Goal: Find specific page/section: Find specific page/section

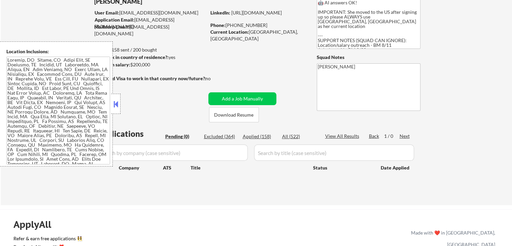
scroll to position [67, 0]
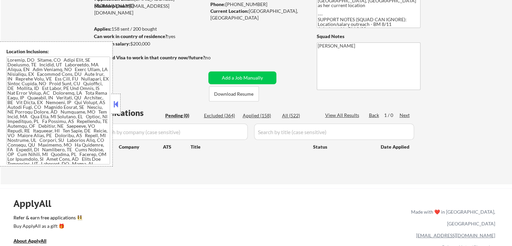
click at [115, 107] on button at bounding box center [115, 104] width 7 height 10
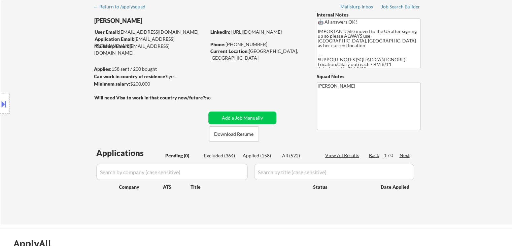
scroll to position [0, 0]
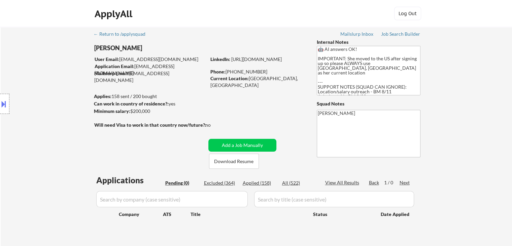
click at [37, 87] on div "Location Inclusions:" at bounding box center [60, 103] width 121 height 125
click at [40, 89] on div "Location Inclusions:" at bounding box center [60, 103] width 121 height 125
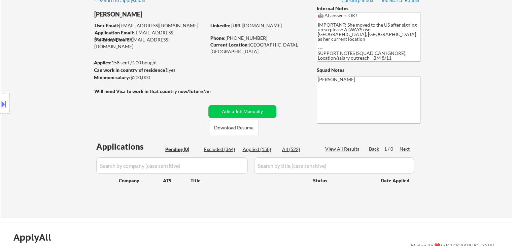
click at [36, 90] on div "Location Inclusions:" at bounding box center [60, 103] width 121 height 125
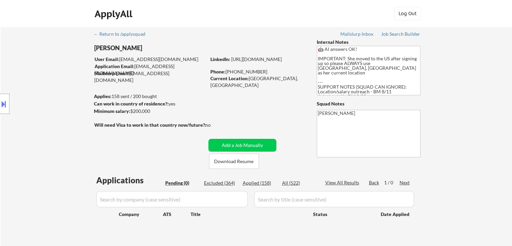
drag, startPoint x: 0, startPoint y: 103, endPoint x: 44, endPoint y: 104, distance: 43.8
click at [0, 102] on button at bounding box center [3, 103] width 7 height 11
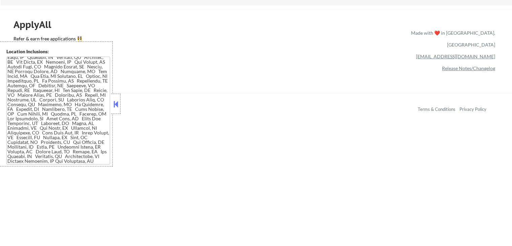
scroll to position [269, 0]
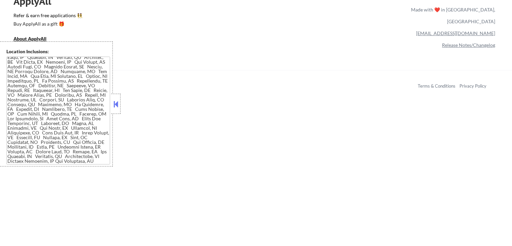
click at [120, 105] on div at bounding box center [115, 104] width 9 height 20
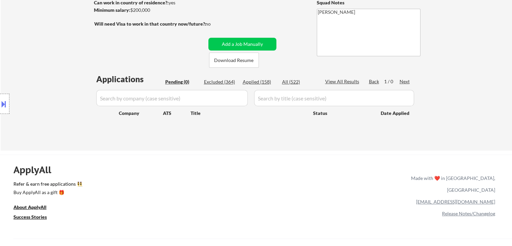
click at [35, 80] on div "Location Inclusions:" at bounding box center [60, 103] width 121 height 125
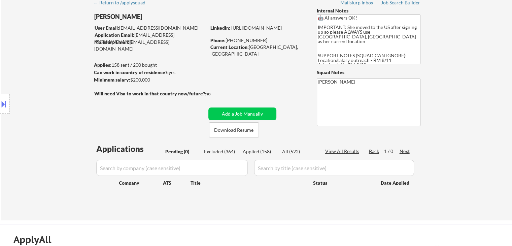
scroll to position [0, 0]
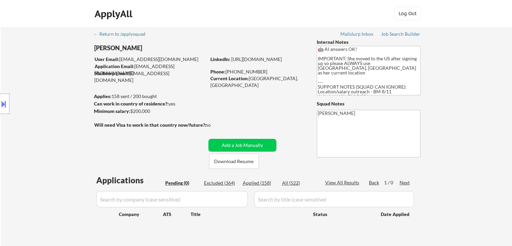
click at [35, 80] on div "Location Inclusions:" at bounding box center [60, 103] width 121 height 125
click at [5, 115] on div "Location Inclusions:" at bounding box center [60, 103] width 121 height 125
click at [40, 109] on div "Location Inclusions:" at bounding box center [60, 103] width 121 height 125
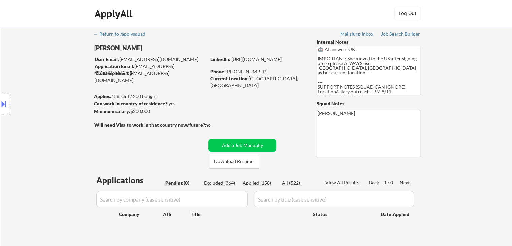
click at [38, 105] on div "Location Inclusions:" at bounding box center [60, 103] width 121 height 125
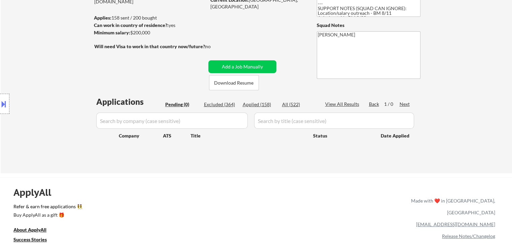
scroll to position [101, 0]
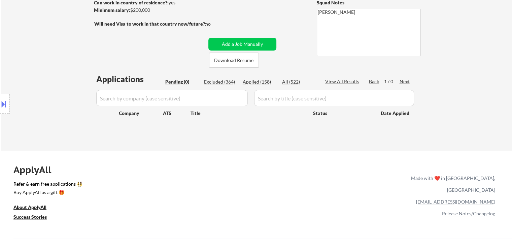
click at [50, 114] on div "Location Inclusions:" at bounding box center [60, 103] width 121 height 125
click at [49, 113] on div "Location Inclusions:" at bounding box center [60, 103] width 121 height 125
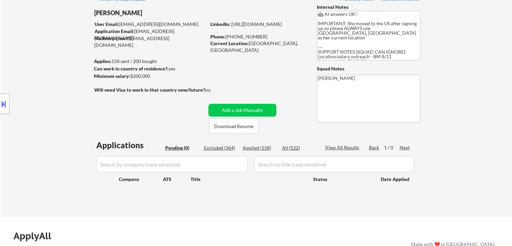
scroll to position [0, 0]
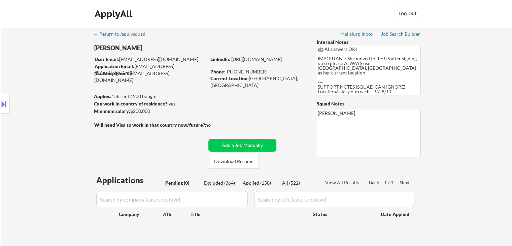
click at [42, 113] on div "Location Inclusions:" at bounding box center [60, 103] width 121 height 125
click at [42, 111] on div "Location Inclusions:" at bounding box center [60, 103] width 121 height 125
click at [42, 109] on div "Location Inclusions:" at bounding box center [60, 103] width 121 height 125
click at [58, 90] on div "Location Inclusions:" at bounding box center [60, 103] width 121 height 125
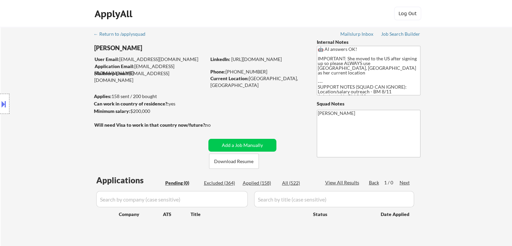
click at [54, 92] on div "Location Inclusions:" at bounding box center [60, 103] width 121 height 125
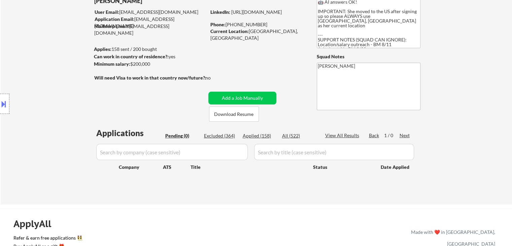
scroll to position [67, 0]
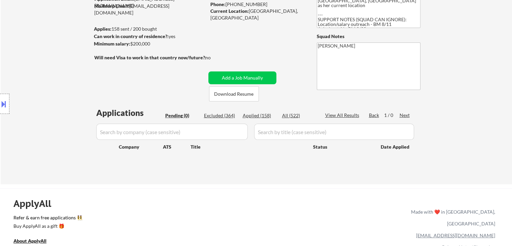
click at [47, 92] on div "Location Inclusions:" at bounding box center [60, 103] width 121 height 125
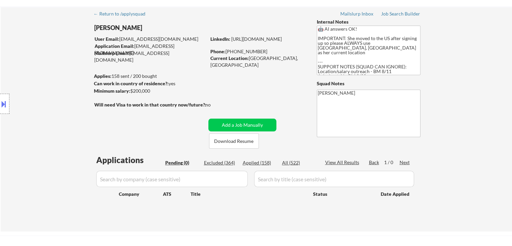
scroll to position [0, 0]
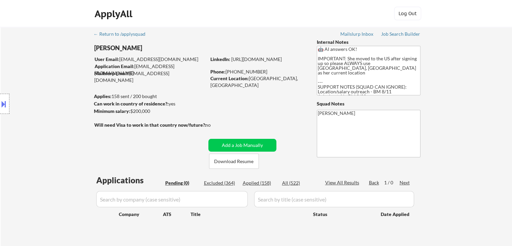
click at [47, 92] on div "Location Inclusions:" at bounding box center [60, 103] width 121 height 125
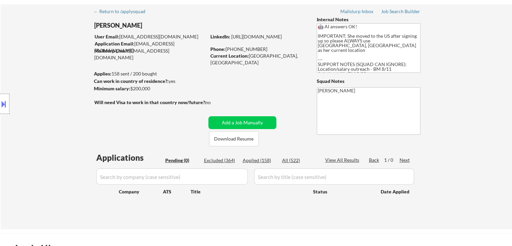
scroll to position [34, 0]
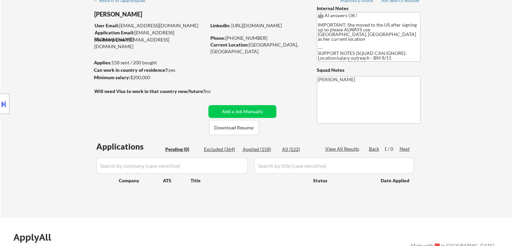
click at [48, 91] on div "Location Inclusions:" at bounding box center [60, 103] width 121 height 125
click at [48, 92] on div "Location Inclusions:" at bounding box center [60, 103] width 121 height 125
click at [54, 86] on div "Location Inclusions:" at bounding box center [60, 103] width 121 height 125
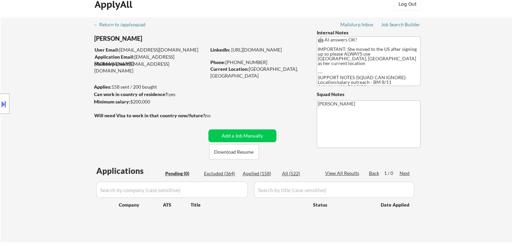
scroll to position [0, 0]
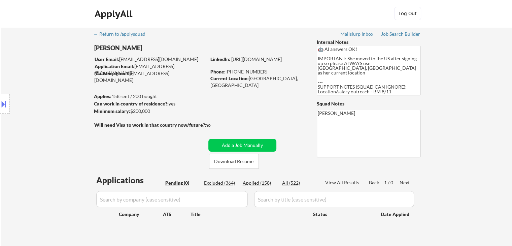
click at [51, 87] on div "Location Inclusions:" at bounding box center [60, 103] width 121 height 125
click at [50, 87] on div "Location Inclusions:" at bounding box center [60, 103] width 121 height 125
click at [48, 87] on div "Location Inclusions:" at bounding box center [60, 103] width 121 height 125
click at [48, 88] on div "Location Inclusions:" at bounding box center [60, 103] width 121 height 125
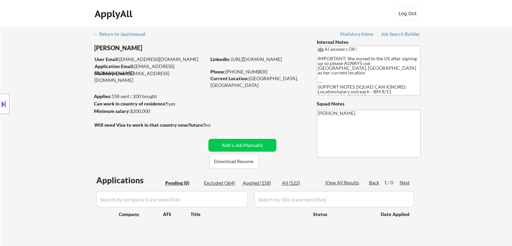
click at [48, 88] on div "Location Inclusions:" at bounding box center [60, 103] width 121 height 125
click at [43, 88] on div "Location Inclusions:" at bounding box center [60, 103] width 121 height 125
click at [48, 87] on div "Location Inclusions:" at bounding box center [60, 103] width 121 height 125
click at [49, 87] on div "Location Inclusions:" at bounding box center [60, 103] width 121 height 125
click at [50, 87] on div "Location Inclusions:" at bounding box center [60, 103] width 121 height 125
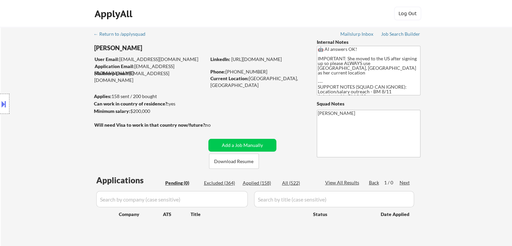
click at [51, 87] on div "Location Inclusions:" at bounding box center [60, 103] width 121 height 125
click at [51, 86] on div "Location Inclusions:" at bounding box center [60, 103] width 121 height 125
click at [48, 85] on div "Location Inclusions:" at bounding box center [60, 103] width 121 height 125
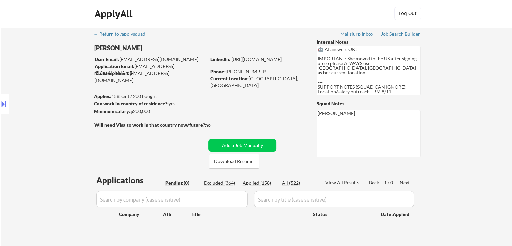
click at [47, 85] on div "Location Inclusions:" at bounding box center [60, 103] width 121 height 125
drag, startPoint x: 46, startPoint y: 78, endPoint x: 56, endPoint y: 82, distance: 11.1
click at [55, 81] on div "Location Inclusions:" at bounding box center [60, 103] width 121 height 125
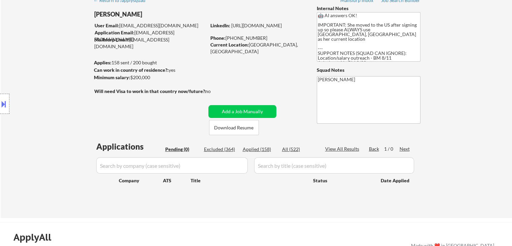
click at [48, 92] on div "Location Inclusions:" at bounding box center [60, 103] width 121 height 125
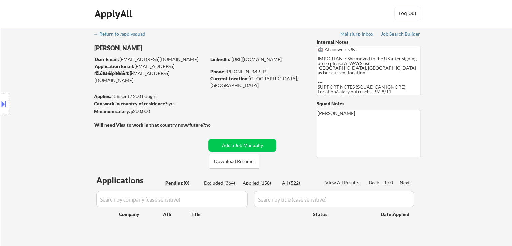
click at [212, 20] on div "ApplyAll Log Out" at bounding box center [256, 15] width 337 height 17
click at [39, 72] on div "Location Inclusions:" at bounding box center [60, 103] width 121 height 125
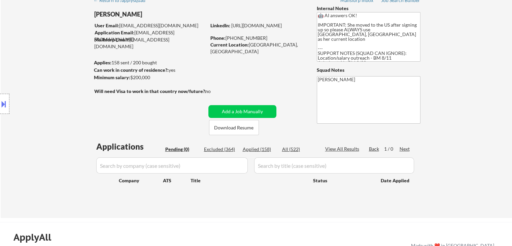
click at [39, 74] on div "Location Inclusions:" at bounding box center [60, 103] width 121 height 125
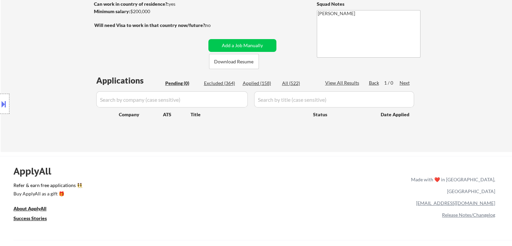
scroll to position [101, 0]
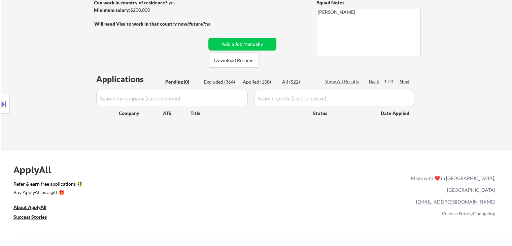
click at [44, 74] on div "Location Inclusions:" at bounding box center [60, 103] width 121 height 125
